Goal: Task Accomplishment & Management: Manage account settings

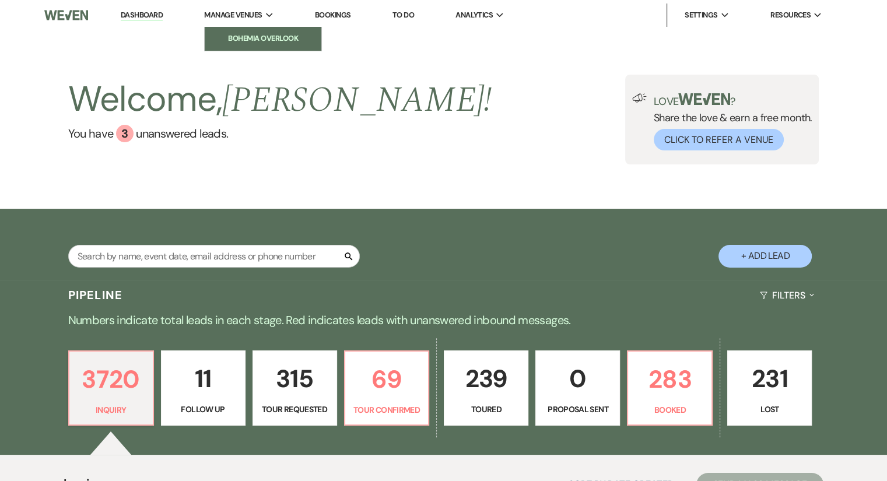
click at [241, 38] on li "Bohemia Overlook" at bounding box center [262, 39] width 105 height 12
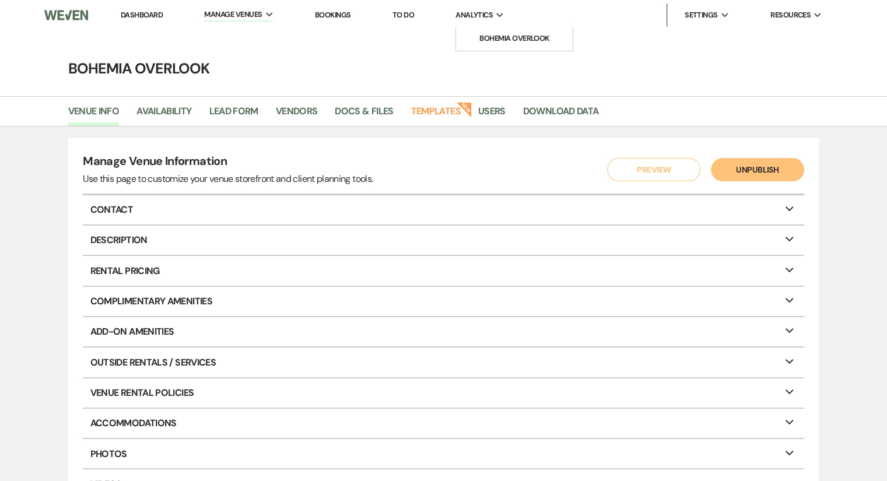
click at [487, 17] on span "Analytics" at bounding box center [473, 15] width 37 height 12
click at [498, 46] on link "Bohemia Overlook" at bounding box center [514, 38] width 117 height 23
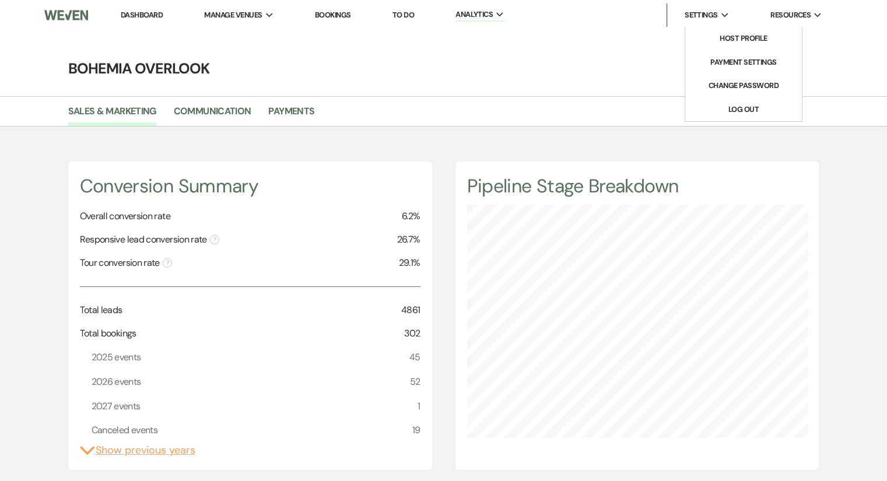
click at [723, 13] on icon "Expand" at bounding box center [725, 15] width 8 height 5
click at [738, 54] on link "Payment Settings" at bounding box center [743, 62] width 117 height 23
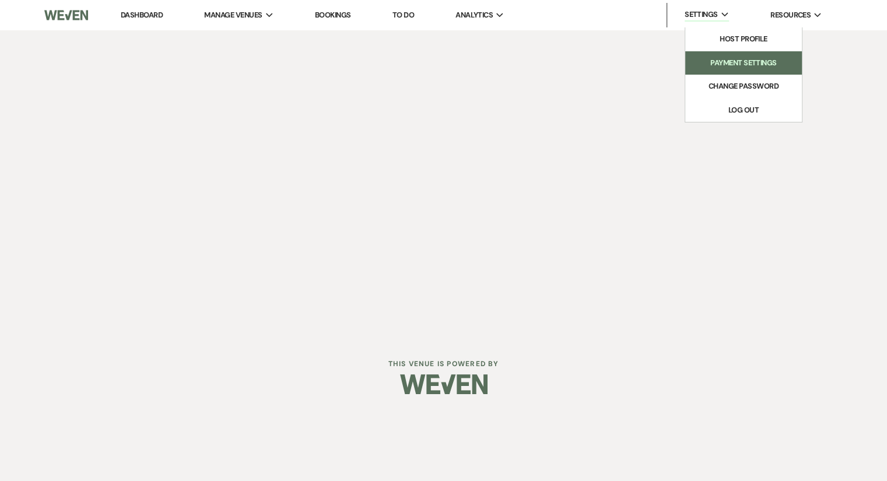
select select "true"
select select "292"
select select "553"
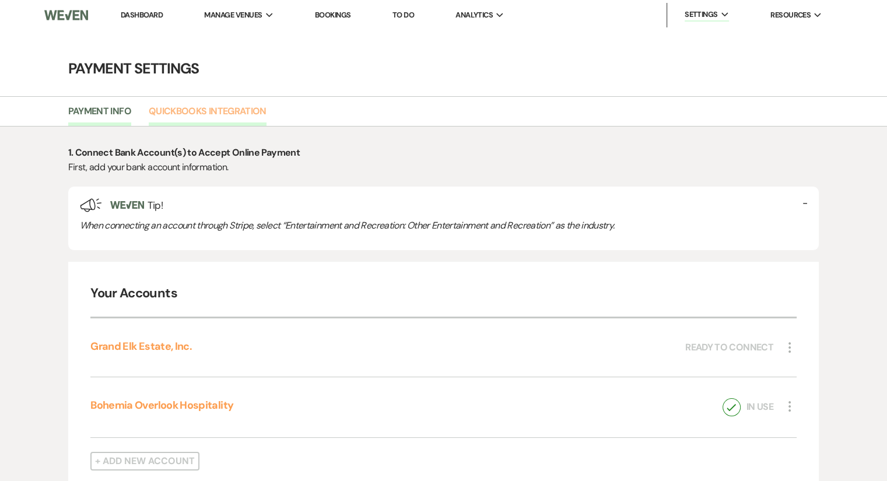
click at [231, 117] on link "Quickbooks Integration" at bounding box center [208, 115] width 118 height 22
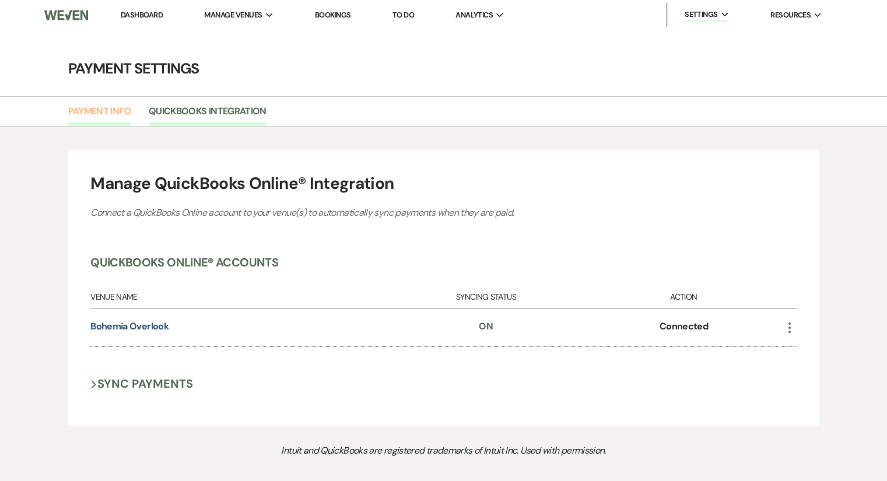
click at [101, 108] on link "Payment Info" at bounding box center [99, 115] width 63 height 22
select select "true"
select select "292"
select select "553"
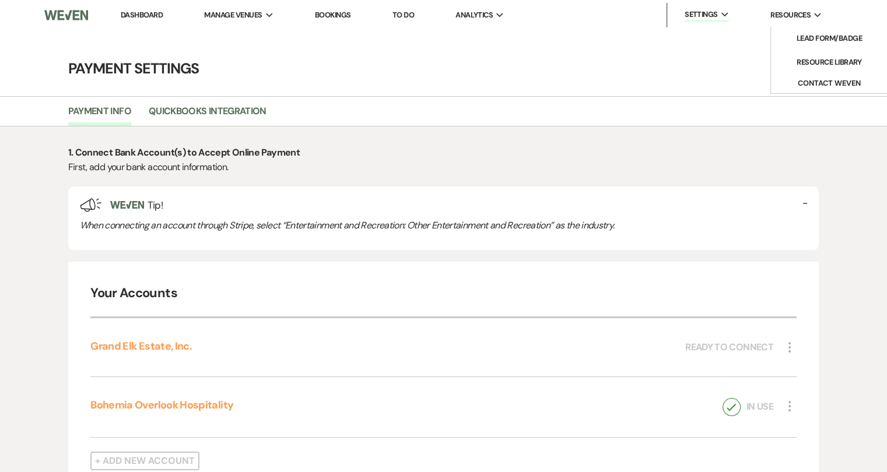
click at [784, 17] on span "Resources" at bounding box center [790, 15] width 40 height 12
click at [810, 64] on li "Resource Library" at bounding box center [829, 63] width 105 height 12
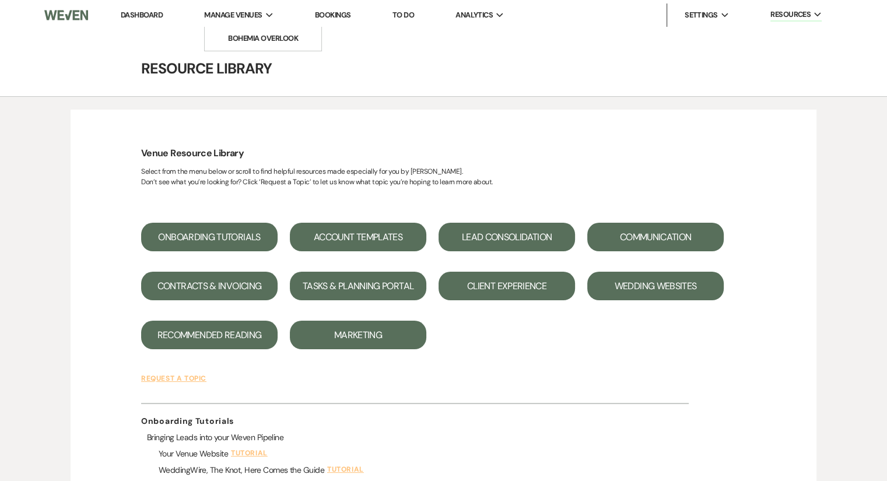
click at [268, 15] on icon "Expand" at bounding box center [270, 15] width 8 height 5
click at [257, 44] on li "Bohemia Overlook" at bounding box center [262, 39] width 105 height 12
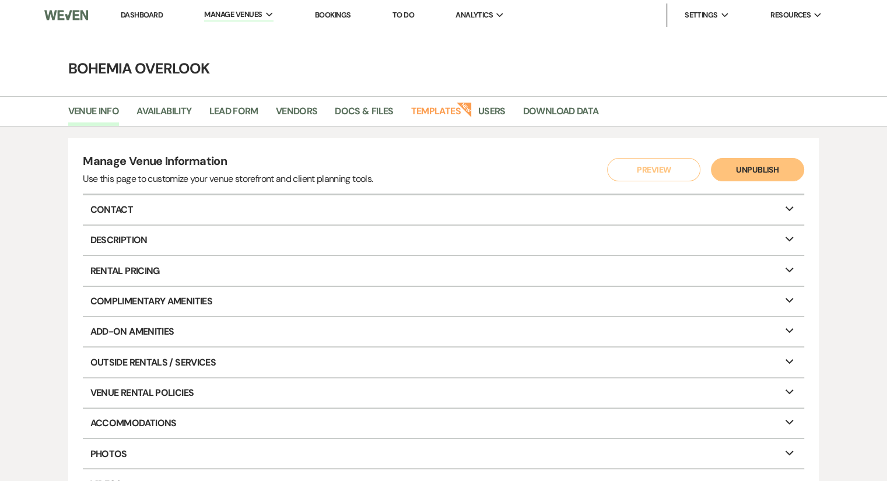
click at [153, 13] on link "Dashboard" at bounding box center [142, 15] width 42 height 10
